Goal: Find specific page/section: Find specific page/section

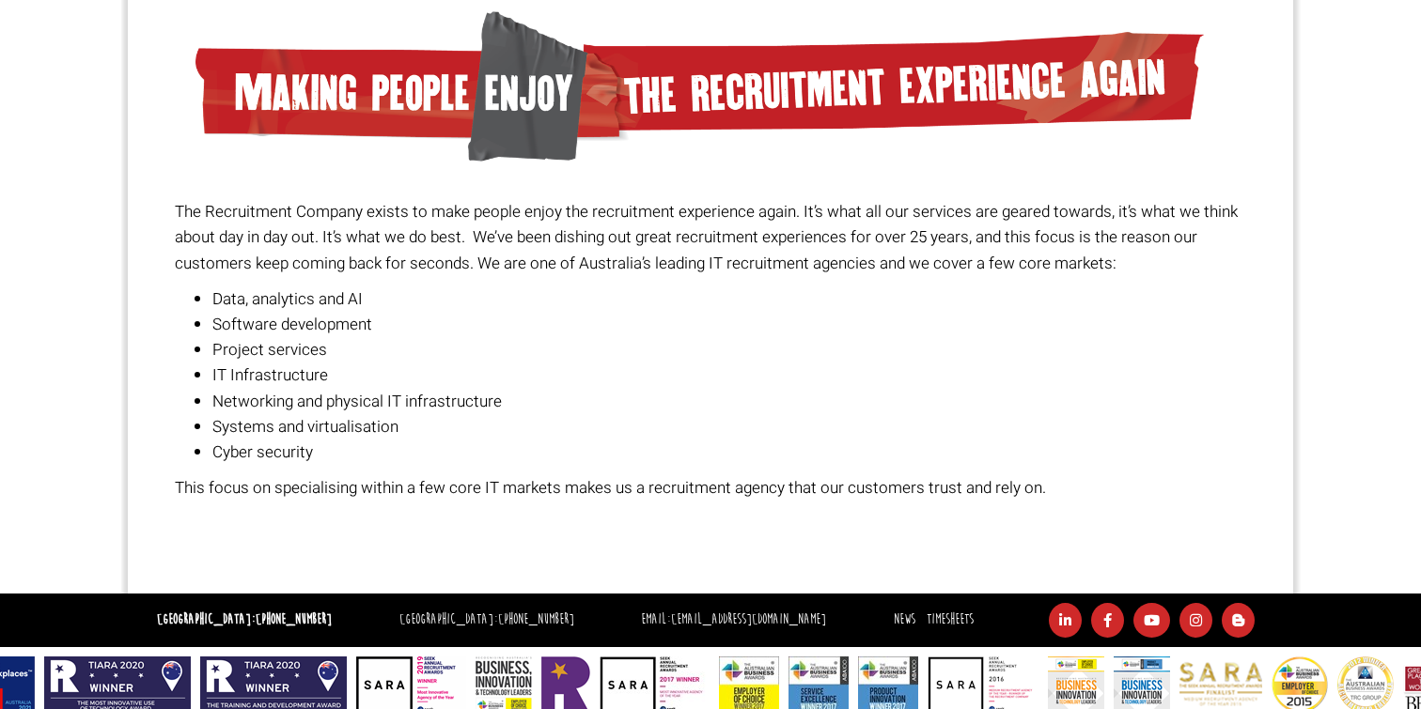
scroll to position [1382, 0]
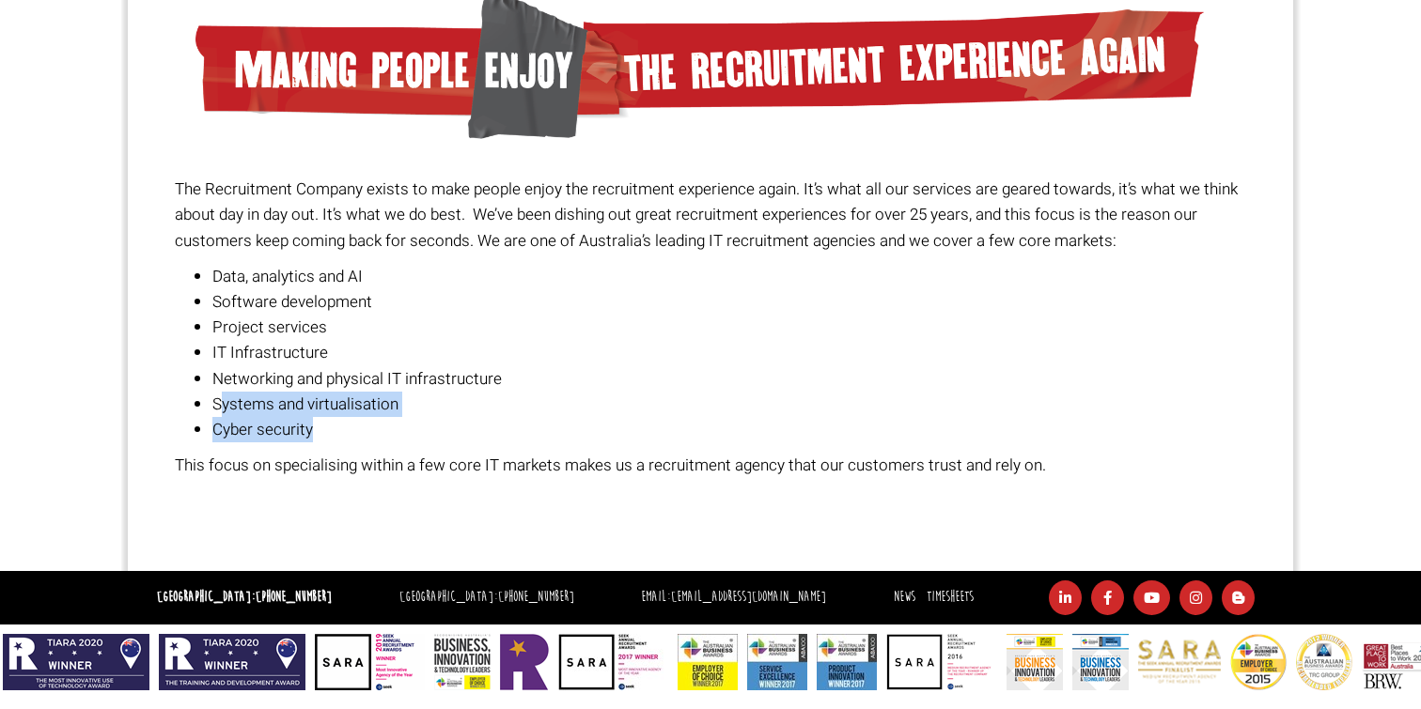
drag, startPoint x: 220, startPoint y: 397, endPoint x: 440, endPoint y: 424, distance: 221.5
click at [440, 425] on ul "Data, analytics and AI Software development Project services IT Infrastructure …" at bounding box center [711, 353] width 1072 height 179
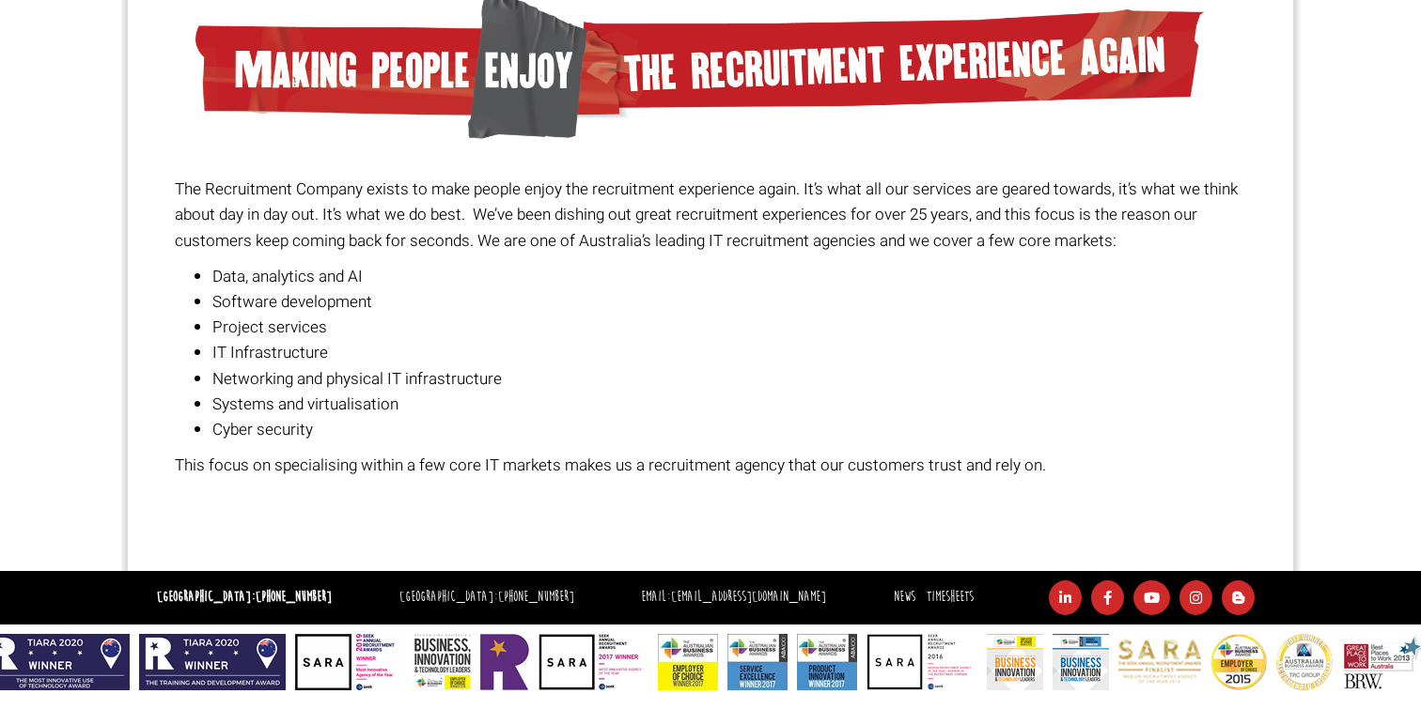
click at [447, 463] on p "This focus on specialising within a few core IT markets makes us a recruitment …" at bounding box center [711, 465] width 1072 height 25
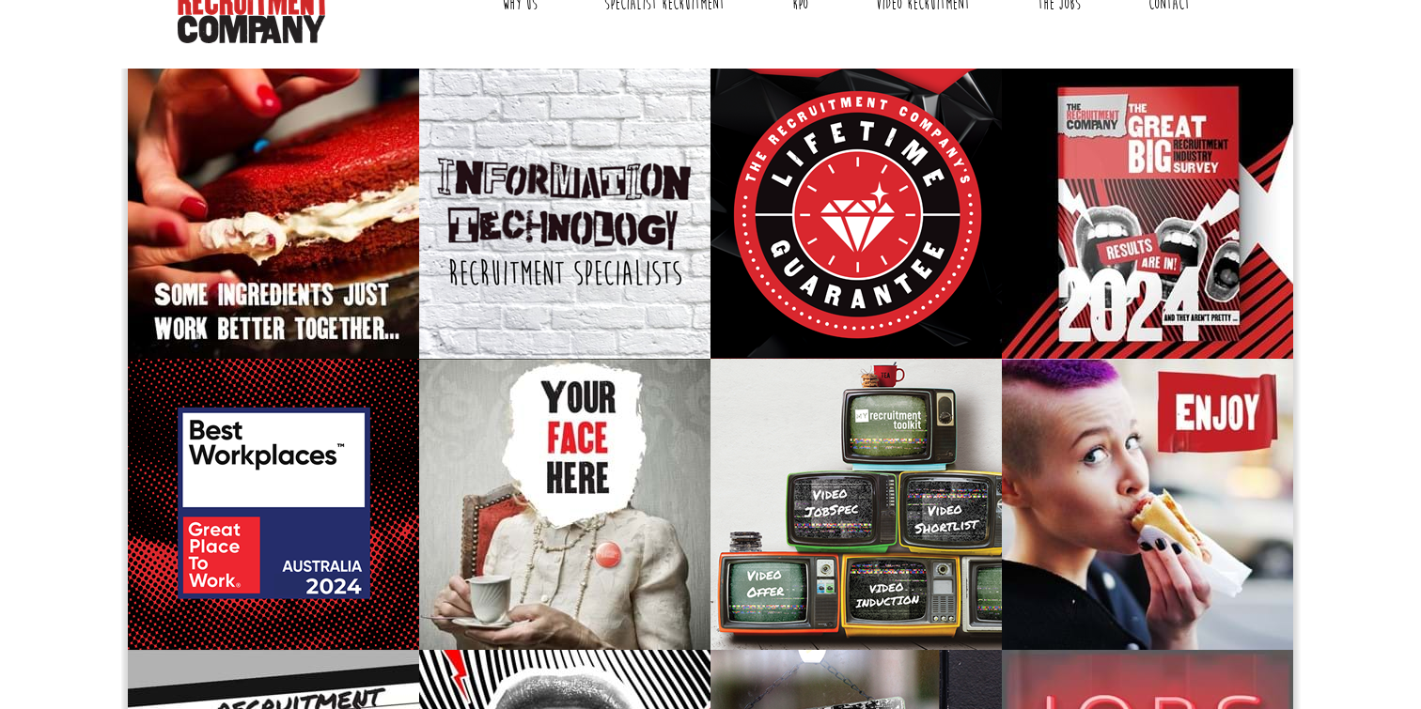
scroll to position [0, 0]
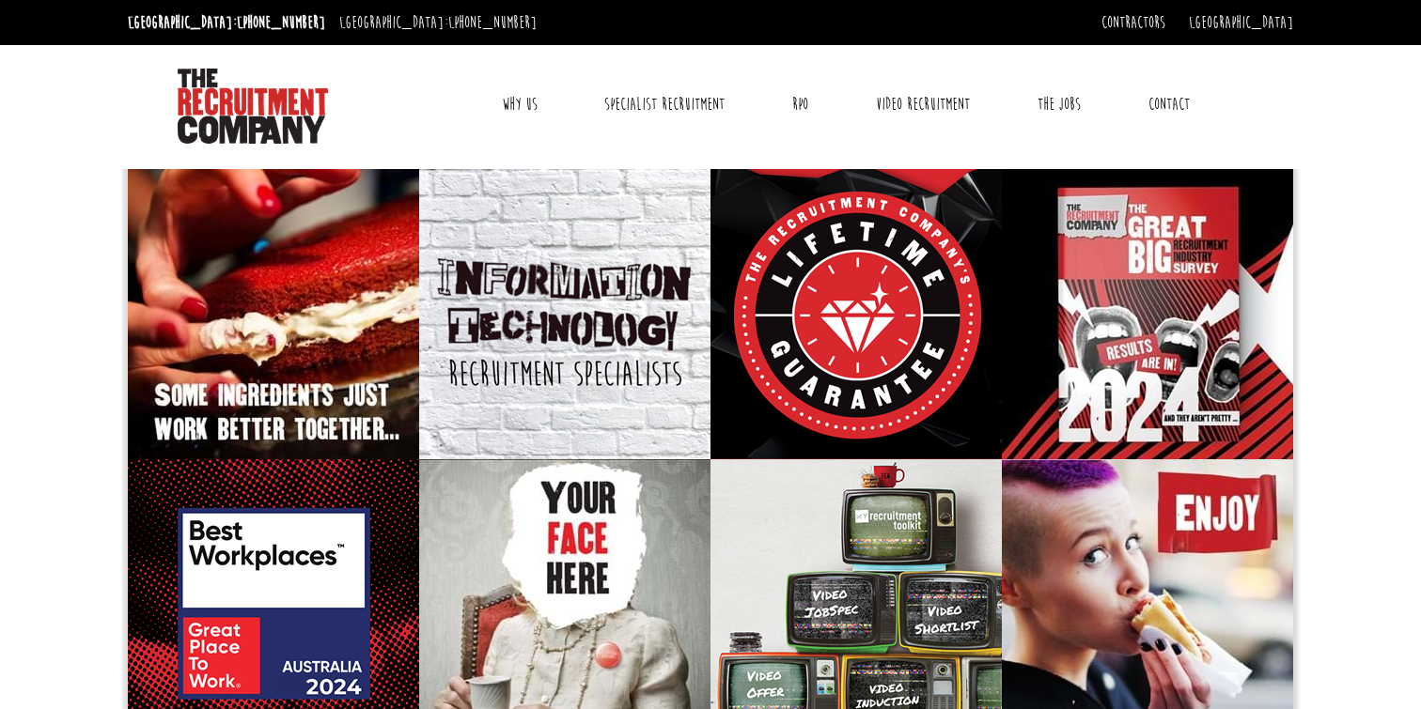
click at [1172, 95] on link "Contact" at bounding box center [1169, 104] width 70 height 47
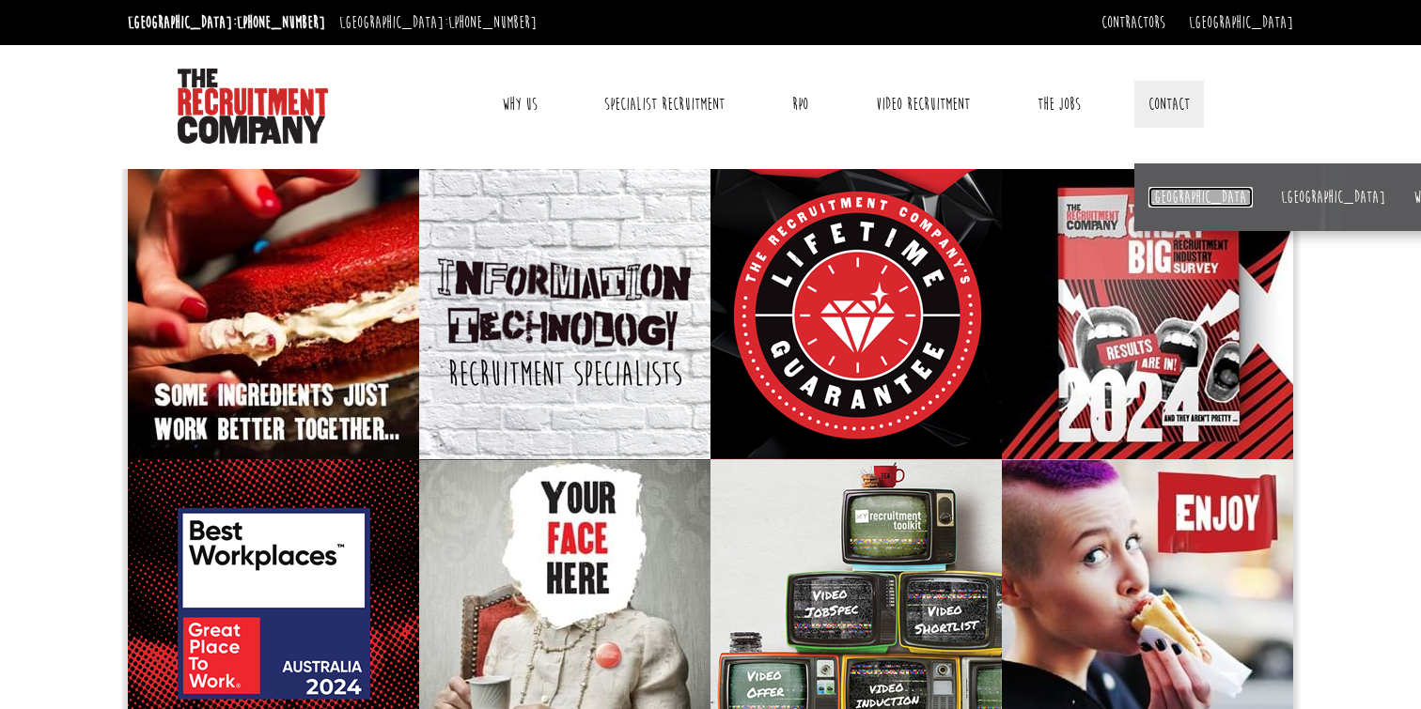
click at [1170, 197] on link "[GEOGRAPHIC_DATA]" at bounding box center [1200, 197] width 104 height 21
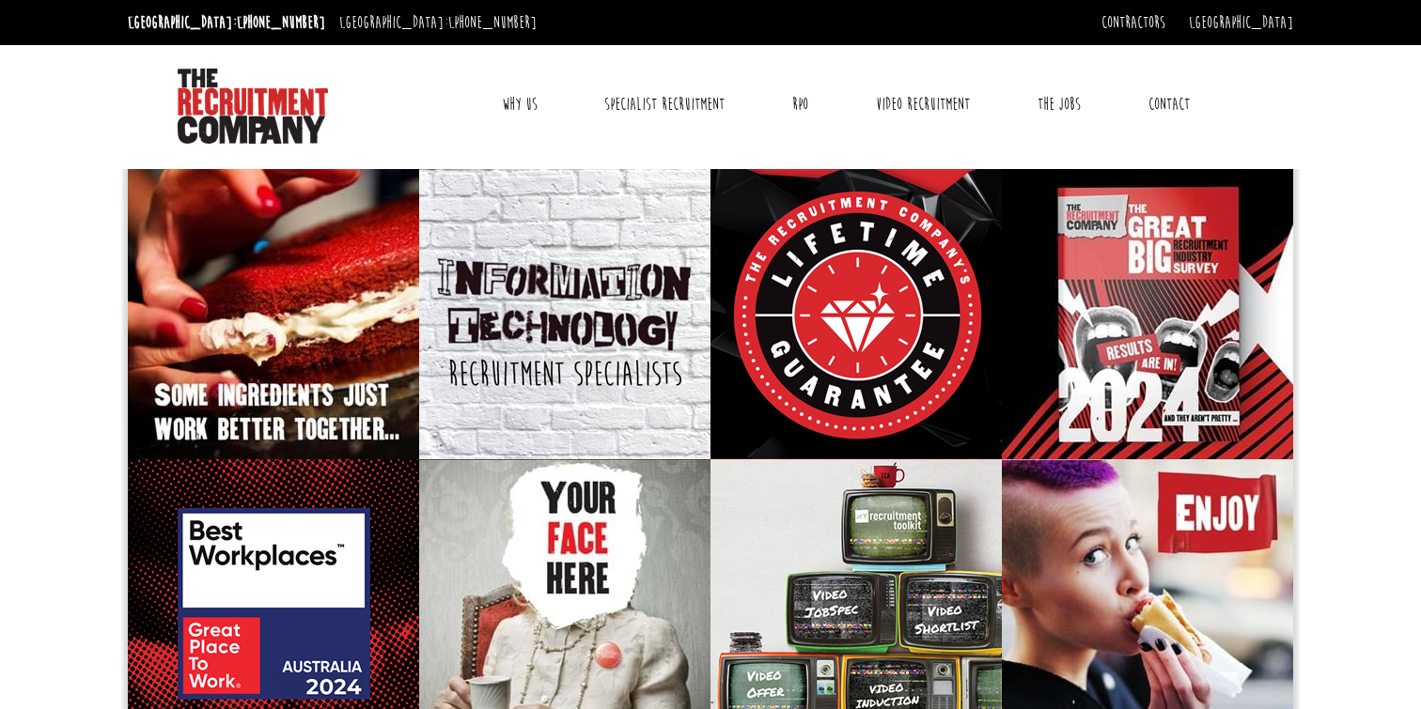
click at [536, 107] on link "Why Us" at bounding box center [520, 104] width 64 height 47
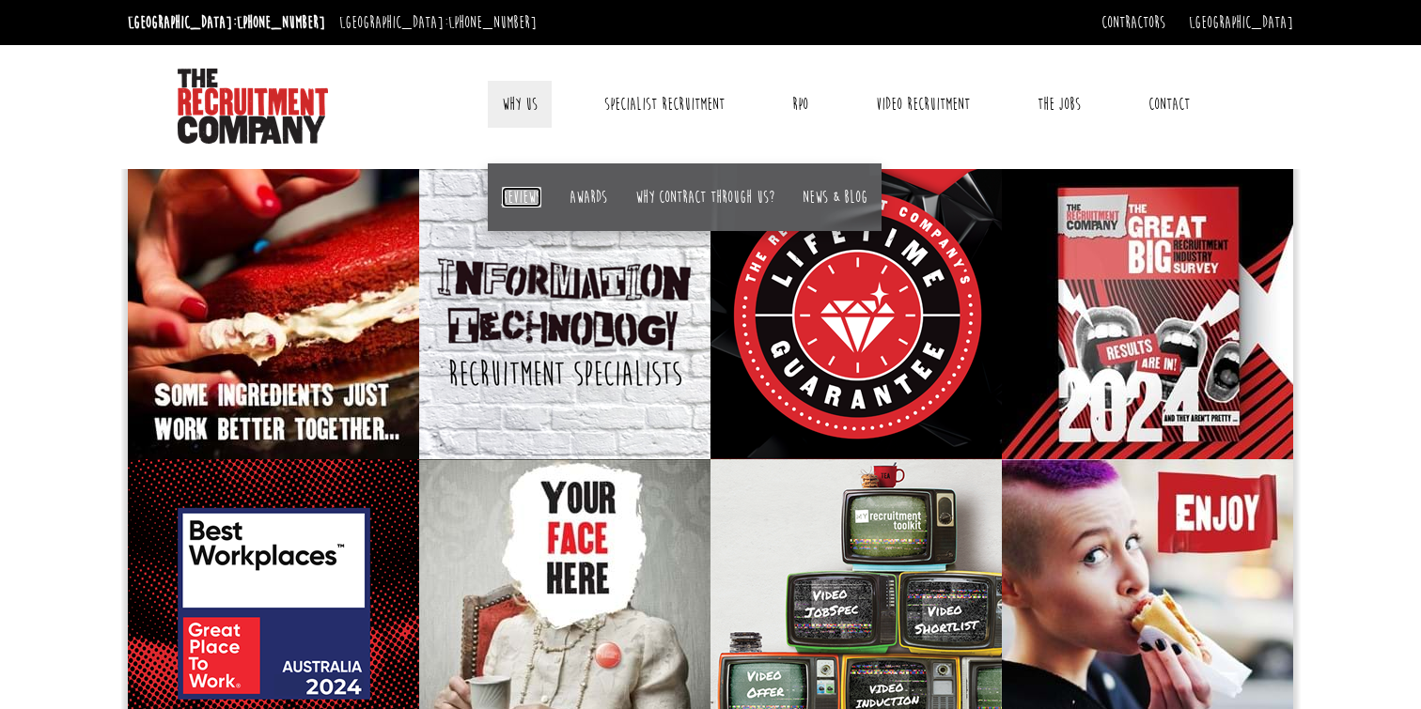
click at [531, 195] on link "Reviews" at bounding box center [521, 197] width 39 height 21
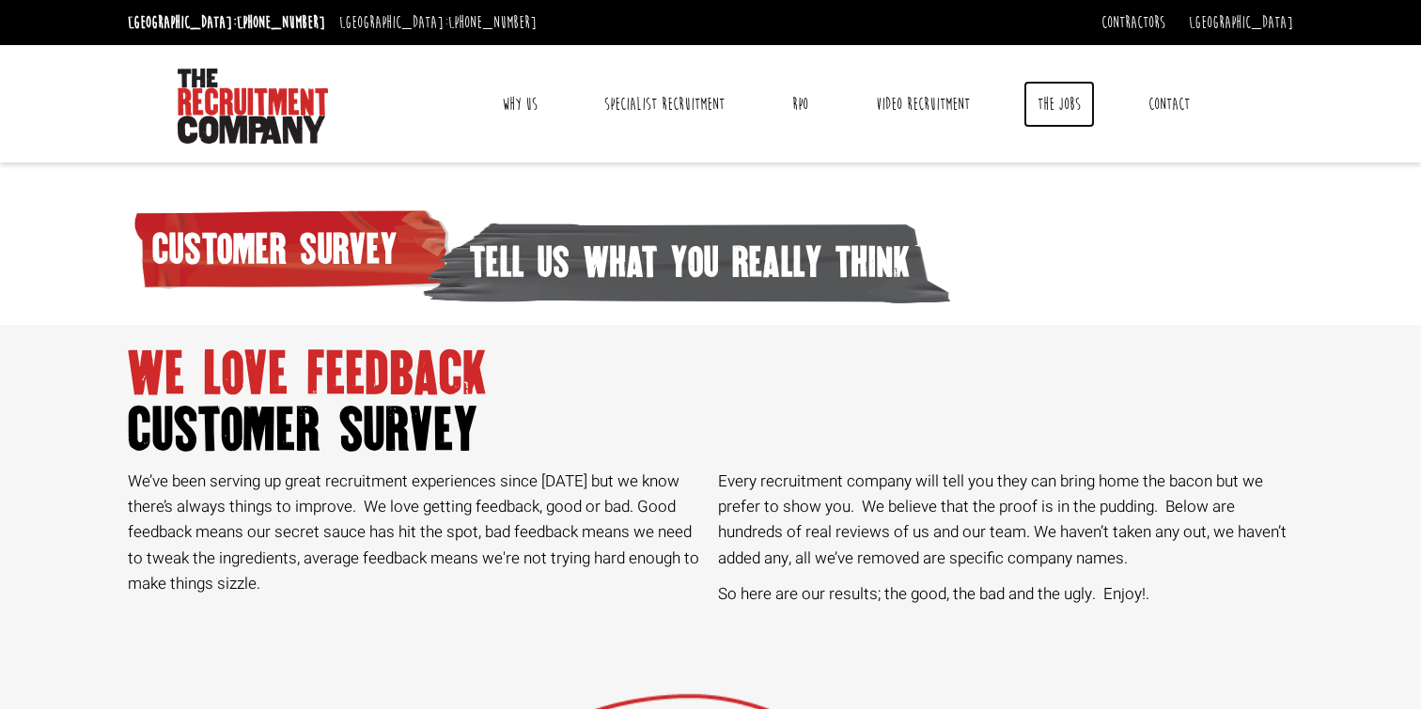
click at [1068, 93] on link "The Jobs" at bounding box center [1058, 104] width 71 height 47
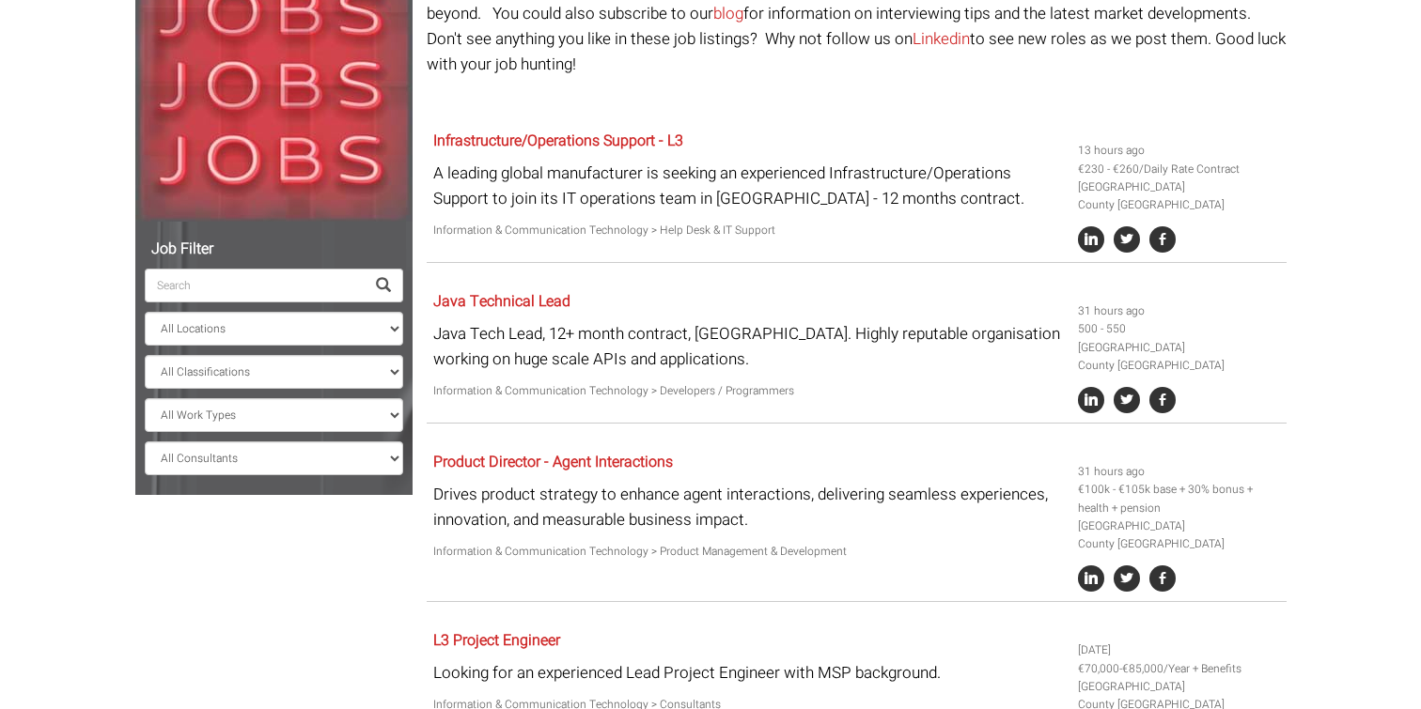
scroll to position [228, 0]
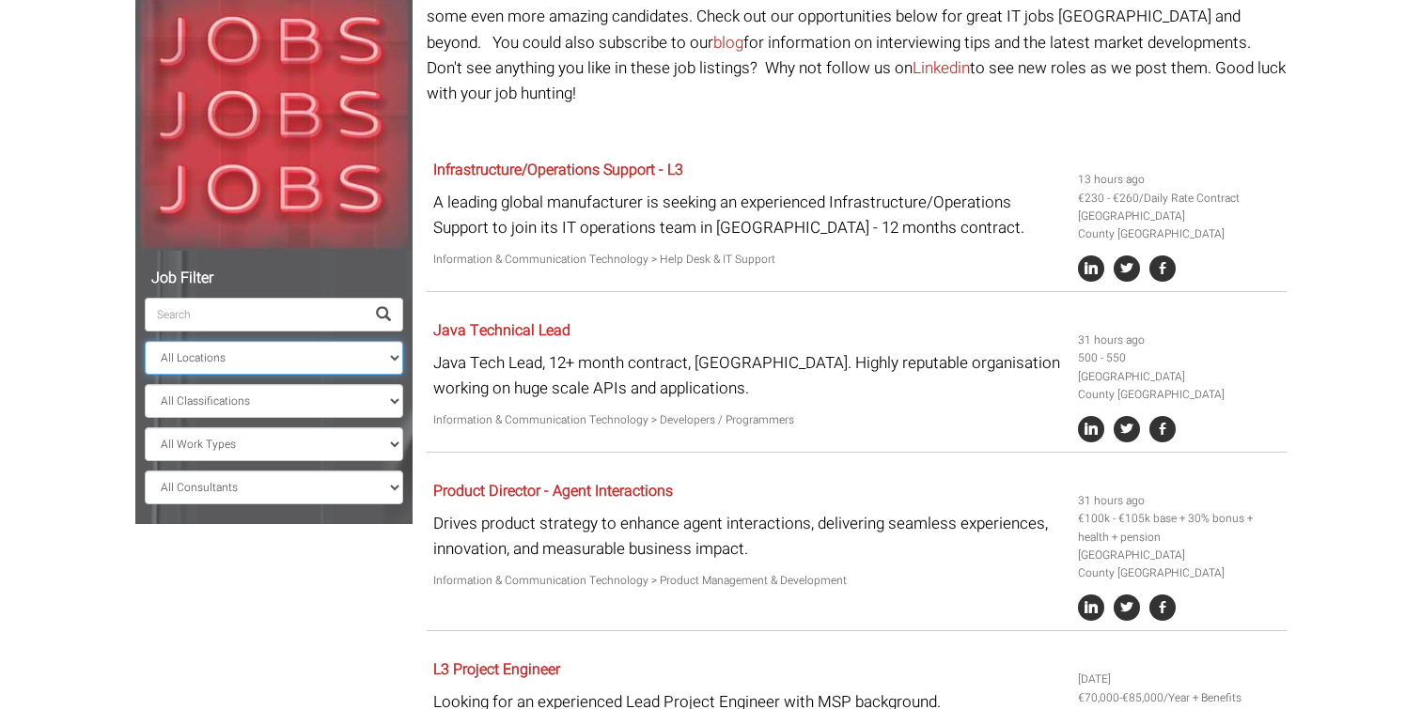
click at [285, 366] on select "All Locations Sydney Melbourne Ireland Sydney CBD Parramatta Circular Quay Nort…" at bounding box center [274, 358] width 258 height 34
select select "[GEOGRAPHIC_DATA]"
click at [145, 341] on select "All Locations Sydney Melbourne Ireland Sydney CBD Parramatta Circular Quay Nort…" at bounding box center [274, 358] width 258 height 34
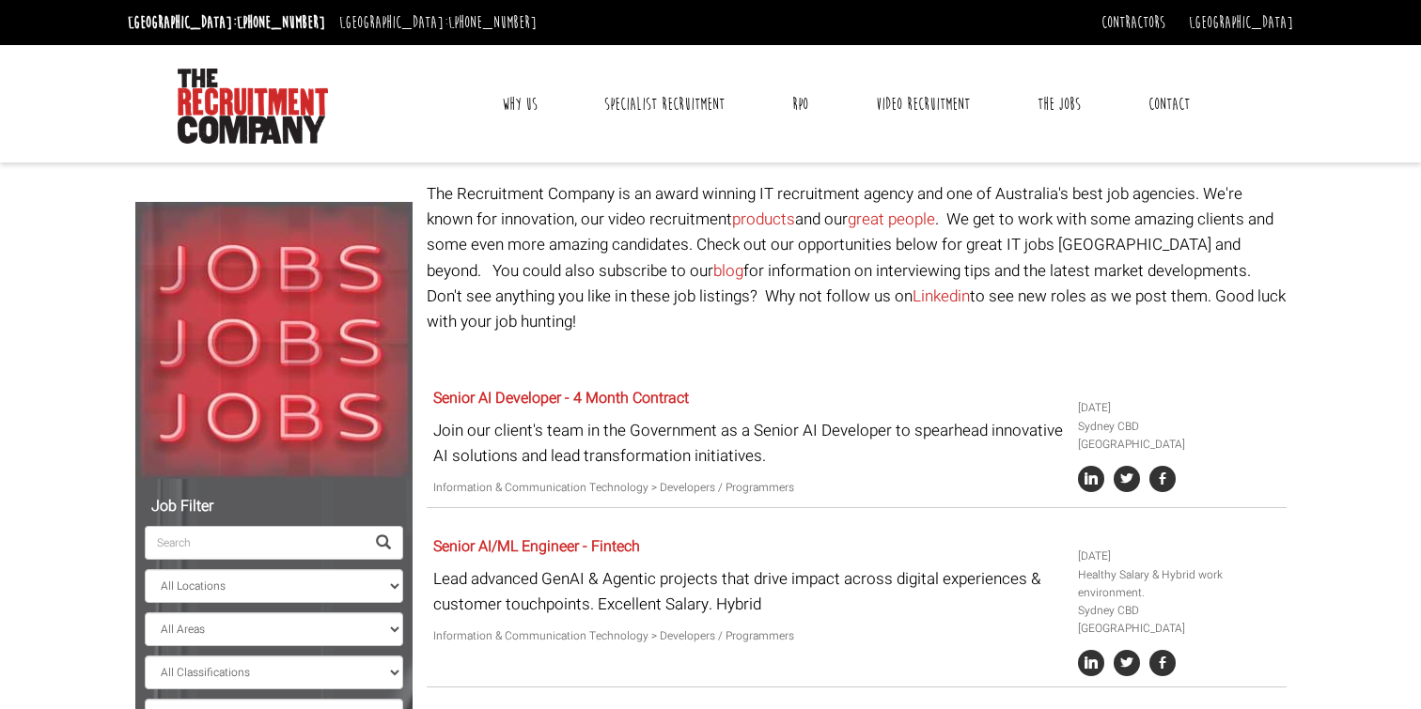
click at [1165, 105] on link "Contact" at bounding box center [1169, 104] width 70 height 47
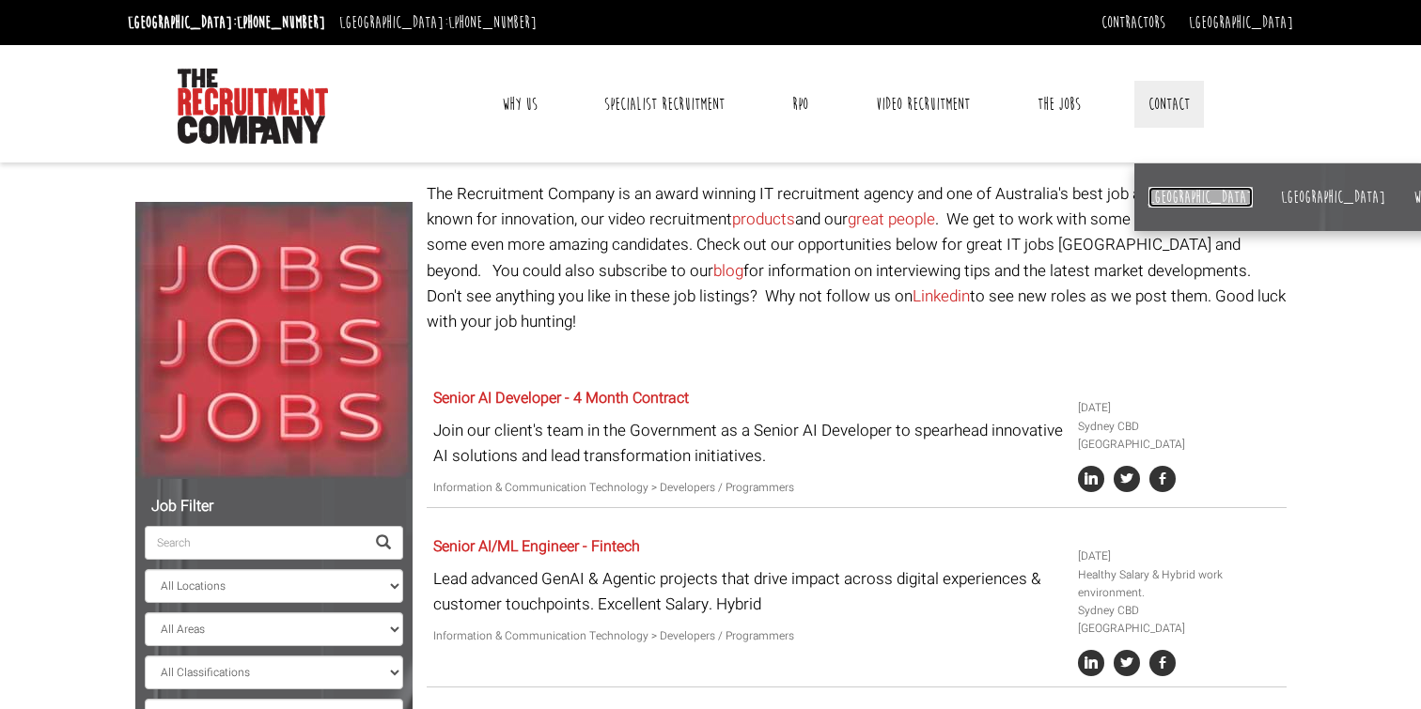
click at [1155, 188] on link "[GEOGRAPHIC_DATA]" at bounding box center [1200, 197] width 104 height 21
